Goal: Task Accomplishment & Management: Manage account settings

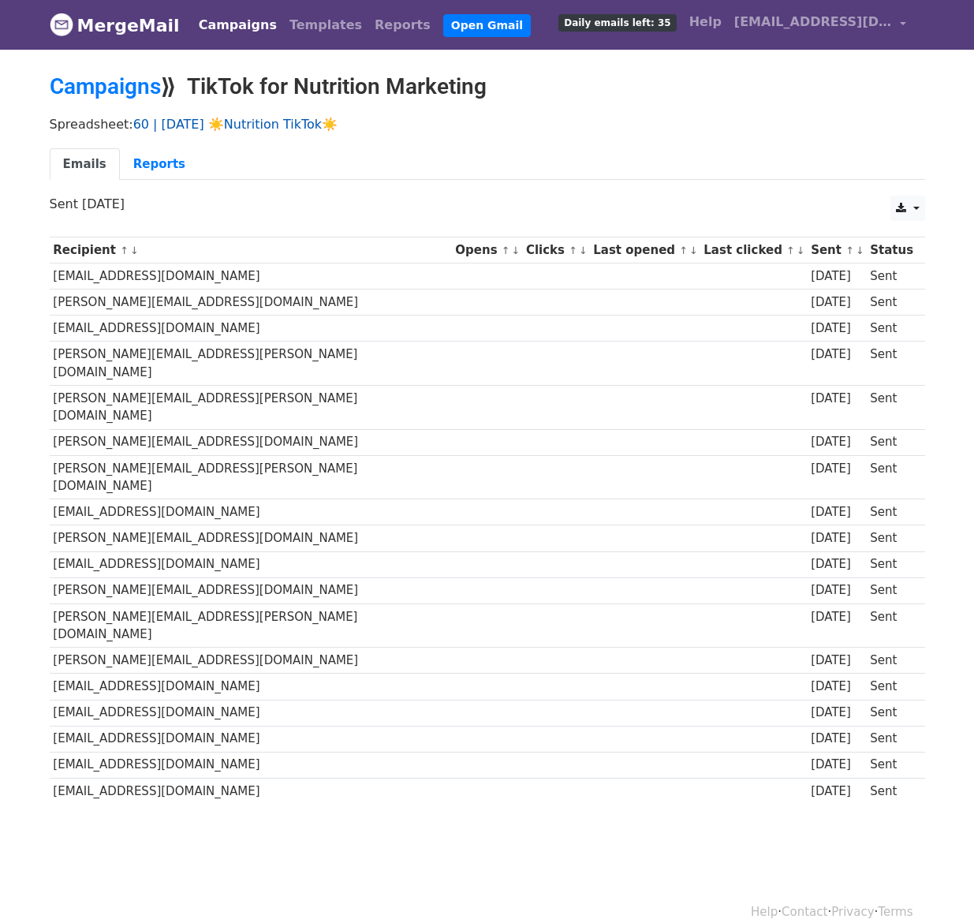
click at [255, 122] on link "60 | [DATE] ☀️Nutrition TikTok☀️" at bounding box center [235, 124] width 204 height 15
click at [264, 133] on div "Spreadsheet: 60 | AUG 9 ☀️Nutrition TikTok☀️ Emails Reports" at bounding box center [487, 152] width 899 height 88
click at [270, 125] on link "60 | AUG 9 ☀️Nutrition TikTok☀️" at bounding box center [235, 124] width 204 height 15
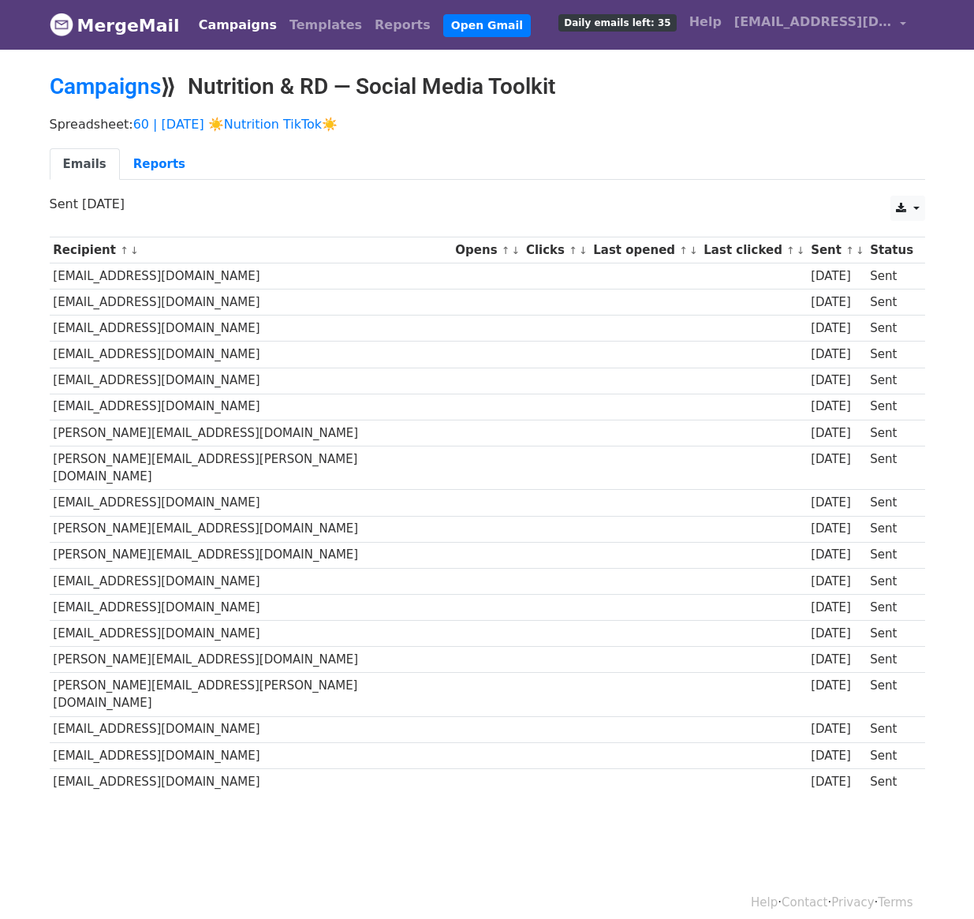
click at [256, 113] on div "Spreadsheet: 60 | [DATE] ☀️Nutrition TikTok☀️ Emails Reports" at bounding box center [487, 152] width 899 height 88
click at [254, 121] on link "60 | [DATE] ☀️Nutrition TikTok☀️" at bounding box center [235, 124] width 204 height 15
